Goal: Task Accomplishment & Management: Use online tool/utility

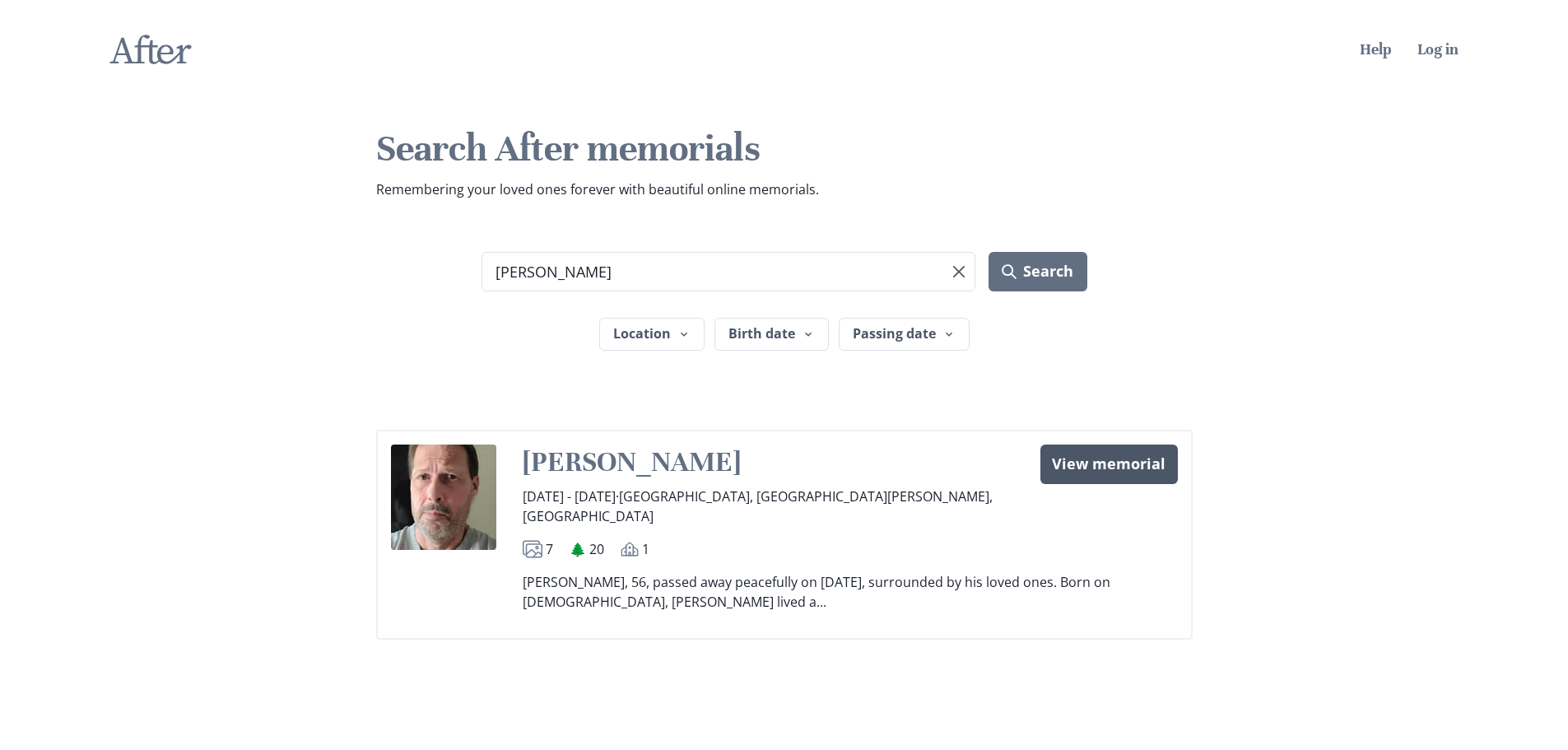
click at [1124, 461] on link "View memorial" at bounding box center [1109, 464] width 137 height 39
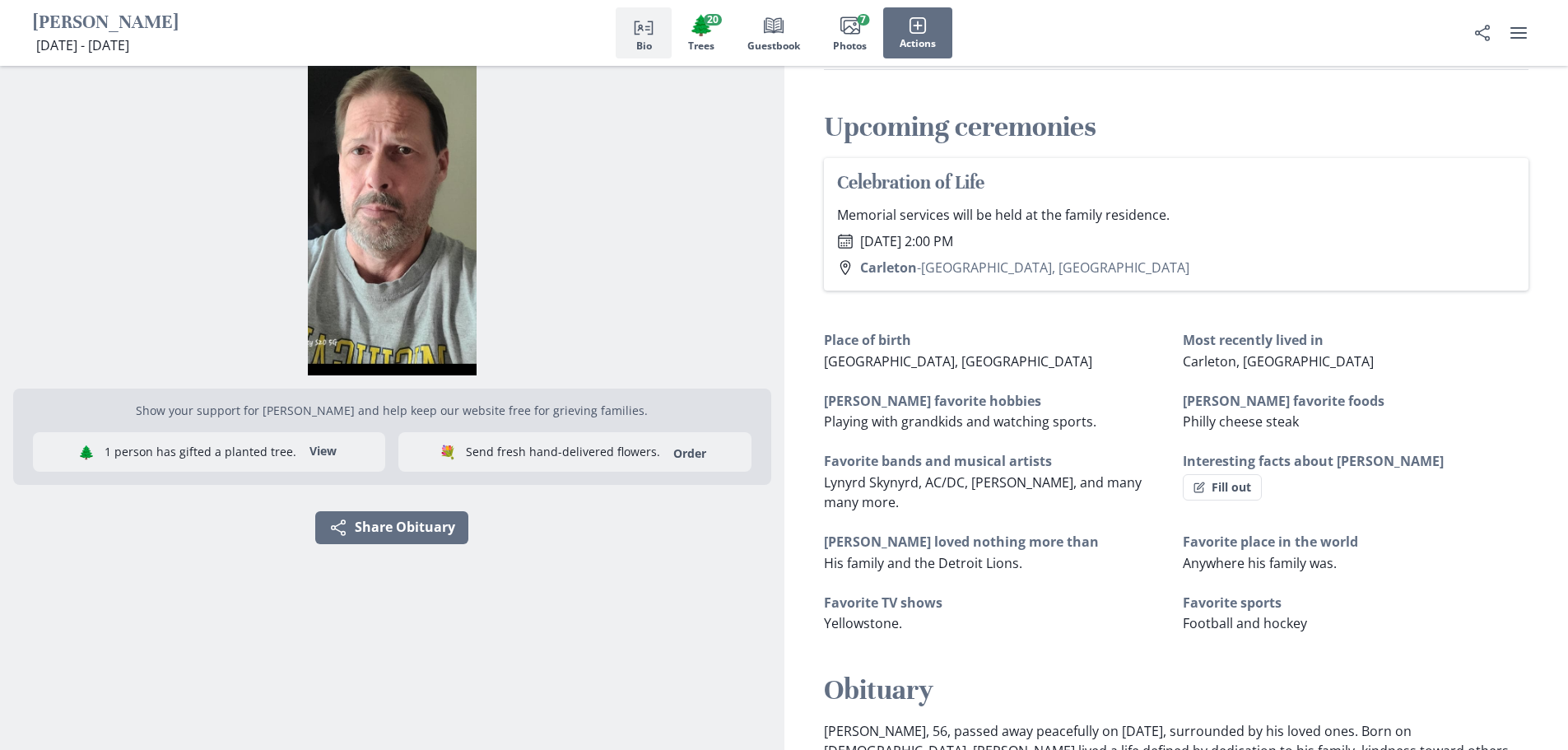
scroll to position [165, 0]
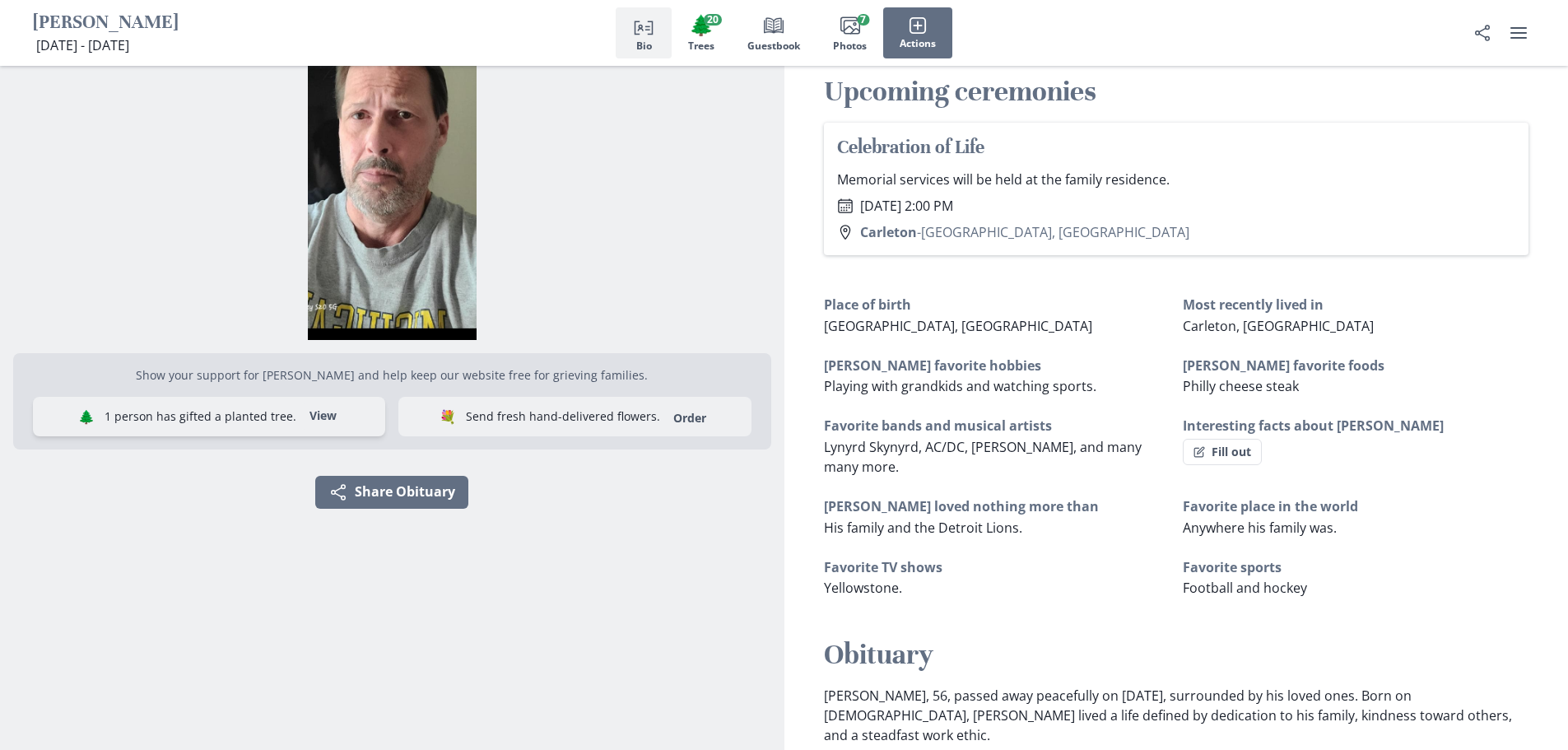
click at [327, 419] on button "View" at bounding box center [323, 417] width 47 height 26
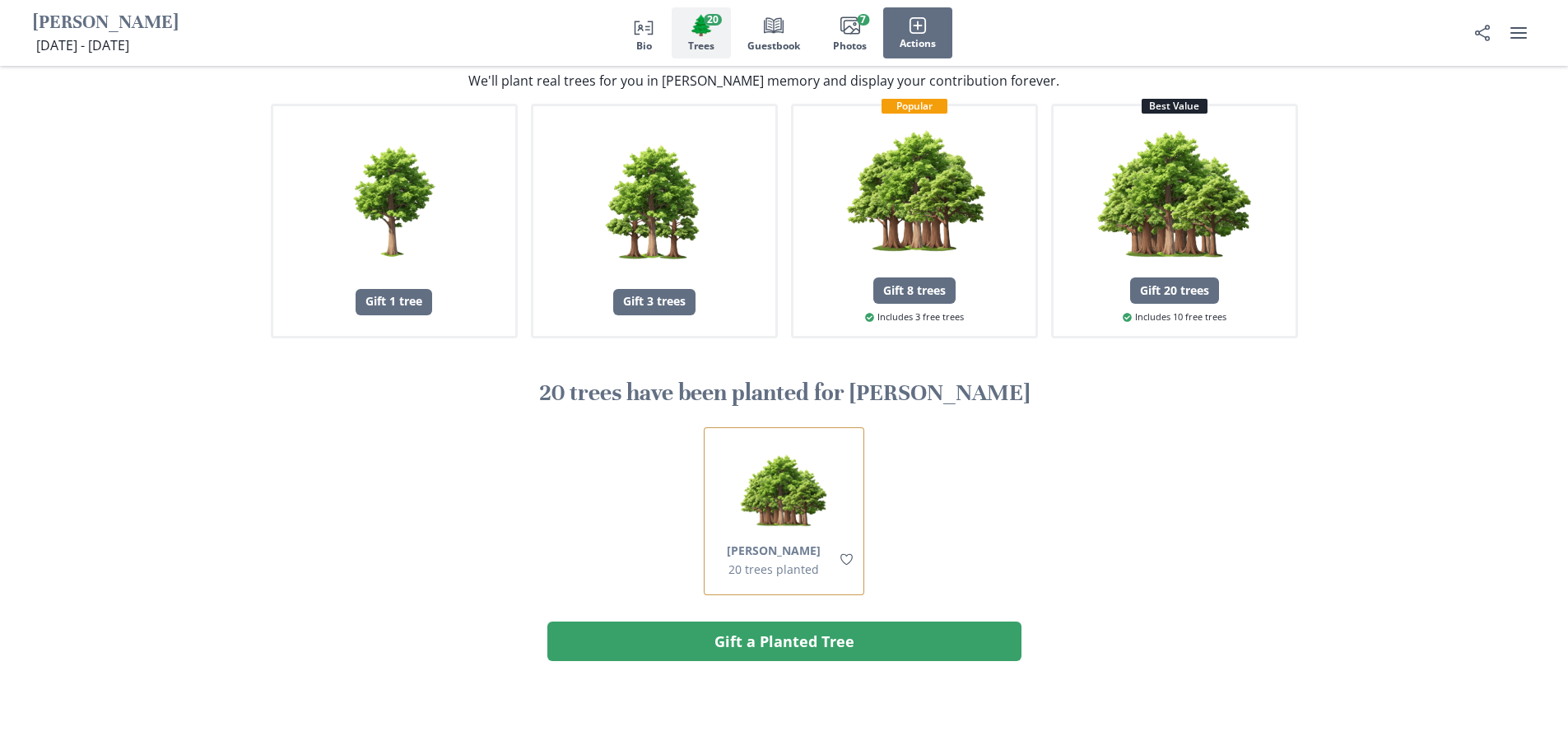
scroll to position [1268, 0]
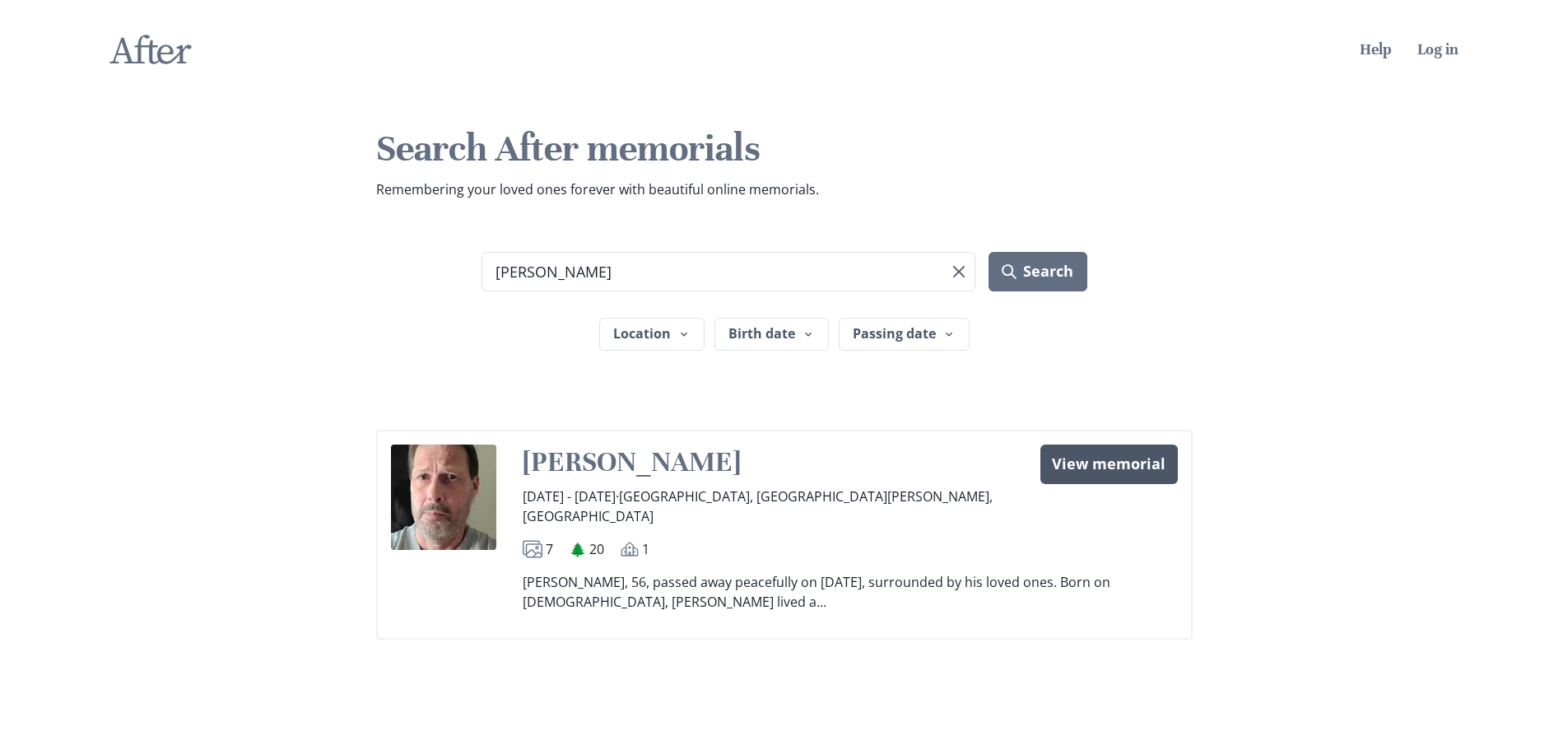
click at [1082, 463] on link "View memorial" at bounding box center [1109, 464] width 137 height 39
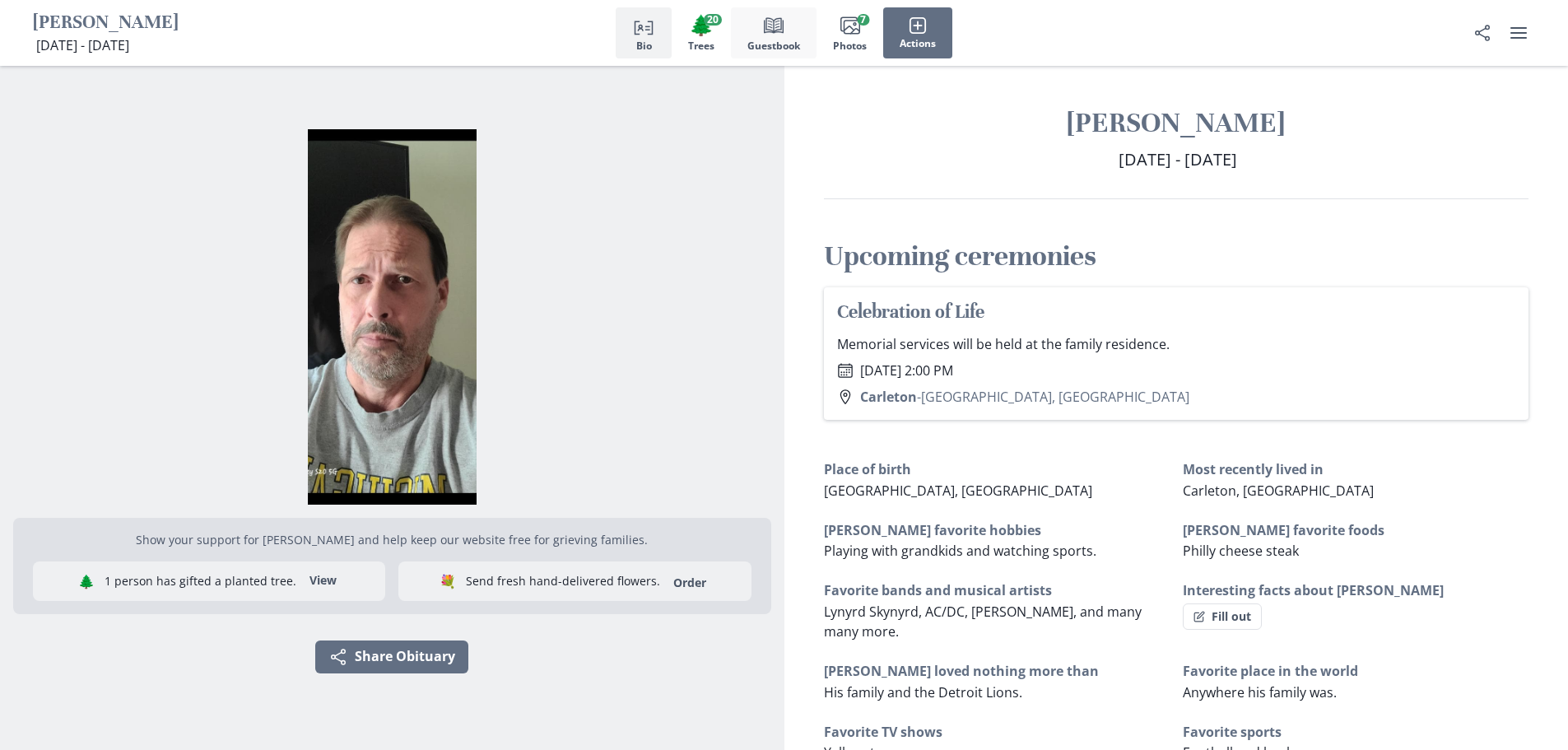
click at [783, 38] on button "Book Guestbook" at bounding box center [774, 32] width 86 height 51
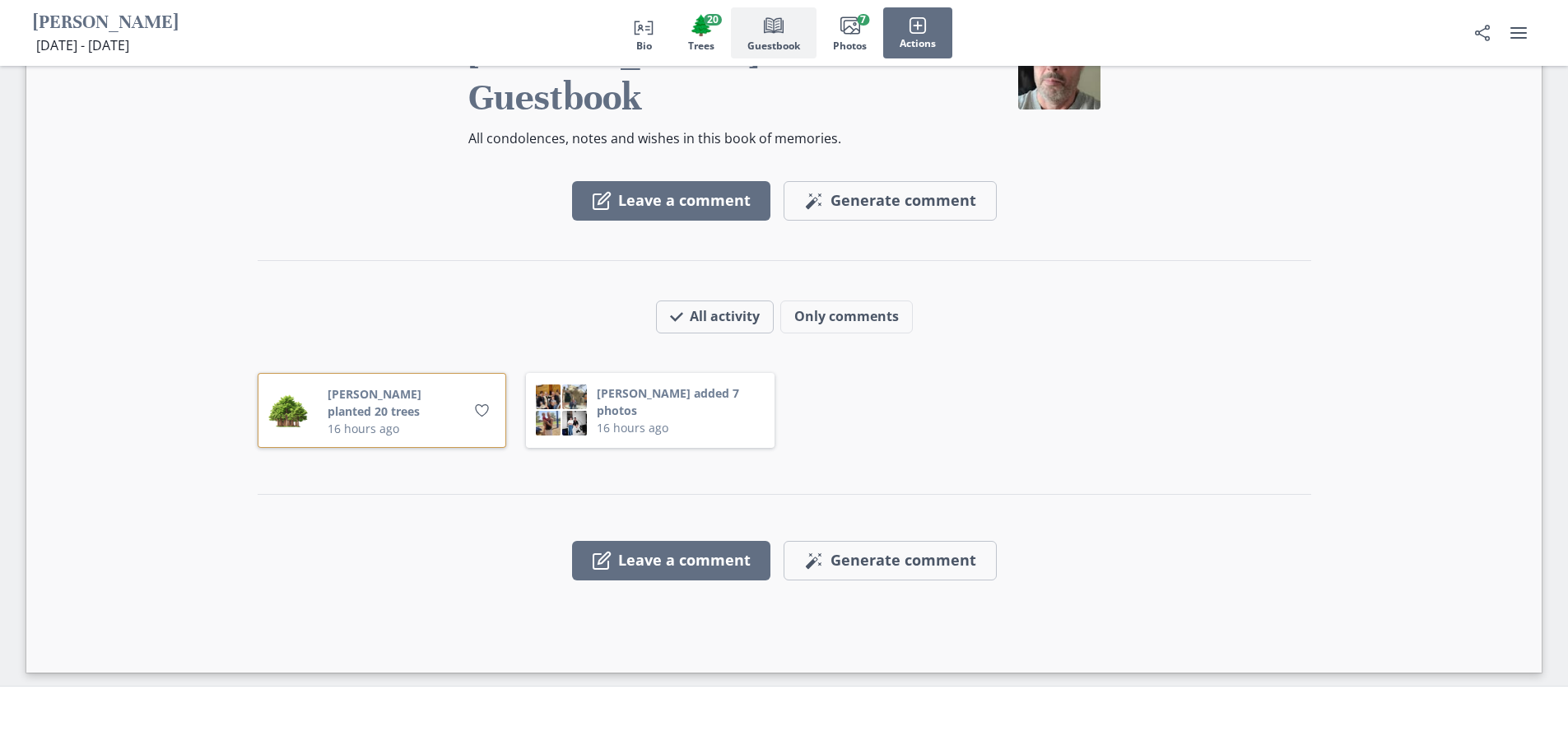
scroll to position [2095, 0]
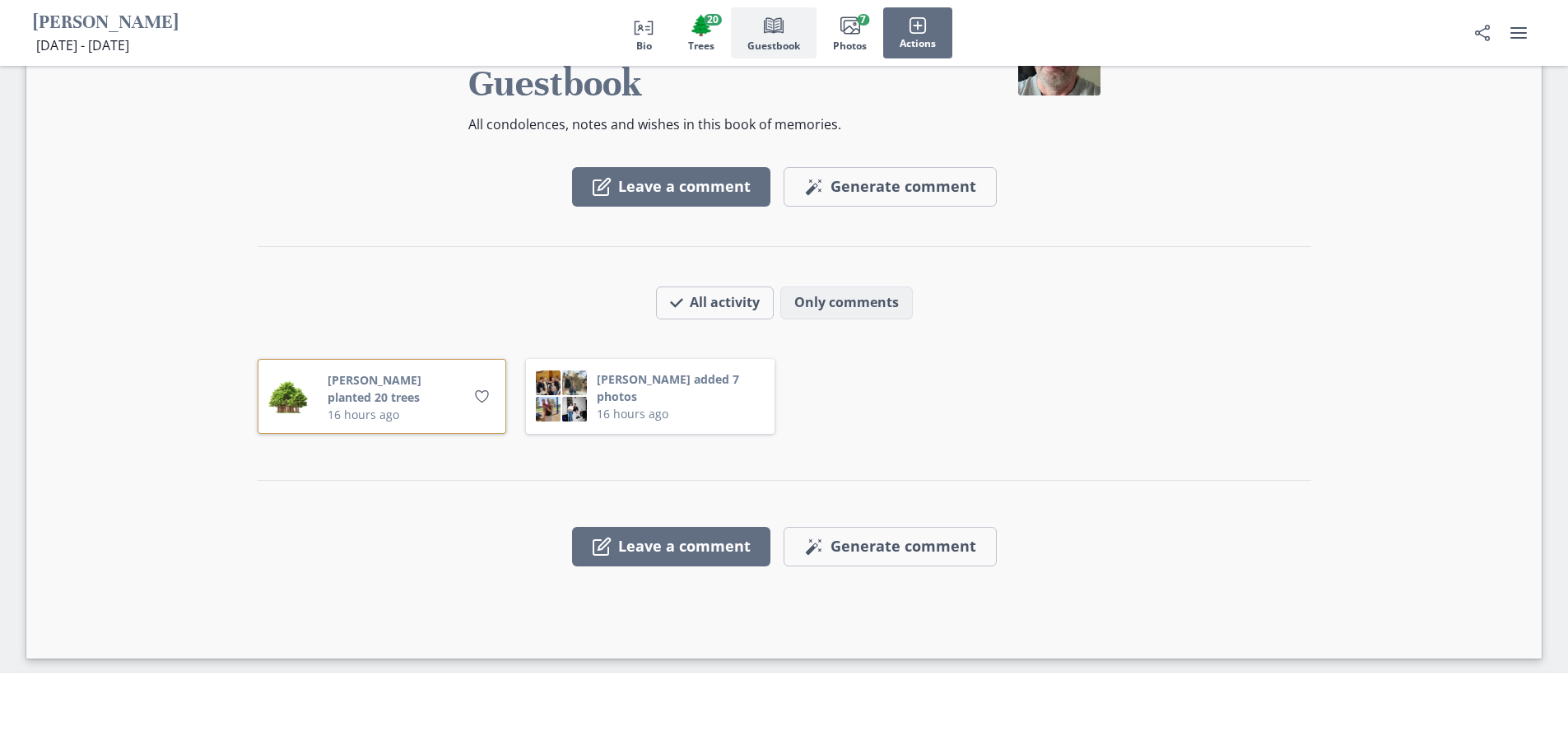
click at [863, 287] on button "Only comments" at bounding box center [846, 303] width 132 height 33
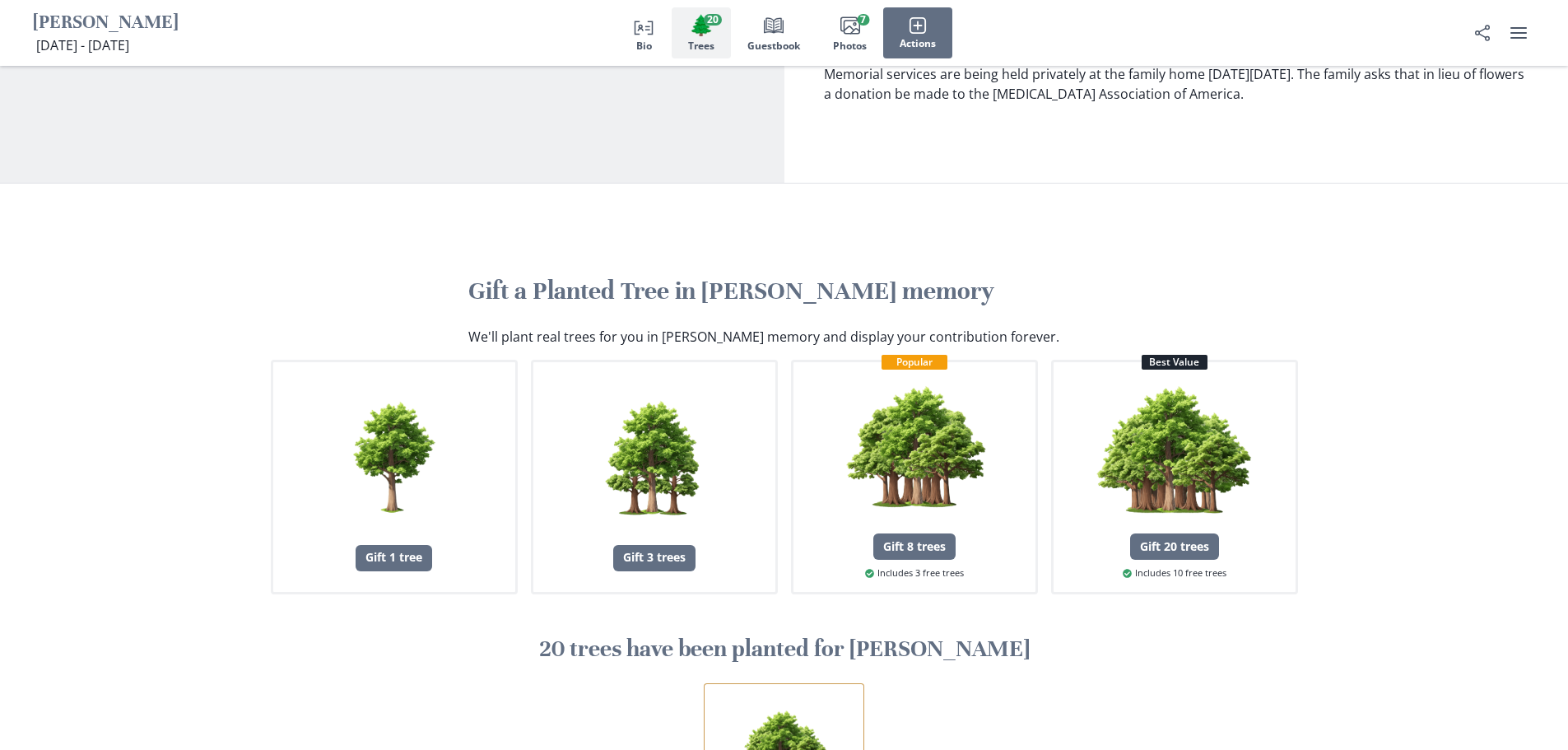
scroll to position [777, 0]
